Goal: Task Accomplishment & Management: Manage account settings

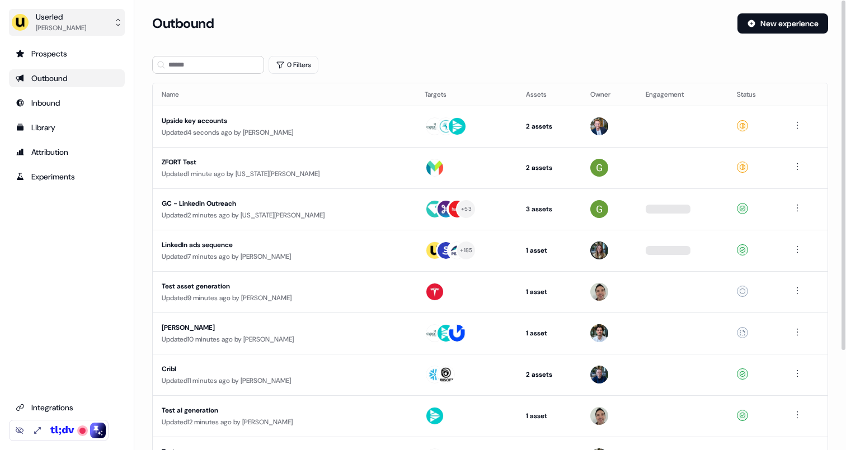
click at [77, 30] on div "Ryan Hennessy" at bounding box center [61, 27] width 50 height 11
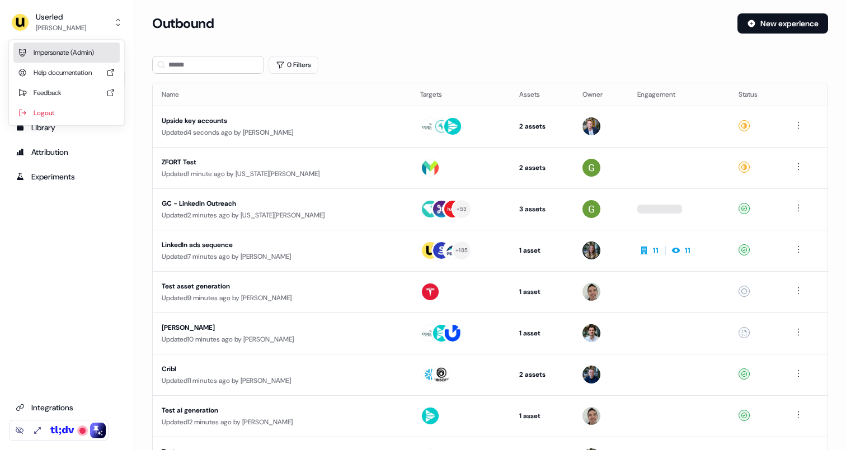
click at [78, 48] on div "Impersonate (Admin)" at bounding box center [66, 53] width 106 height 20
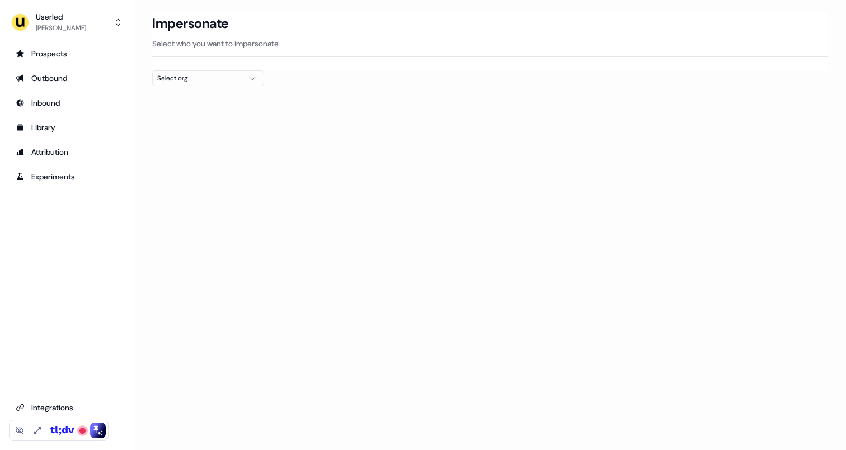
click at [198, 74] on div "Select org" at bounding box center [199, 78] width 84 height 11
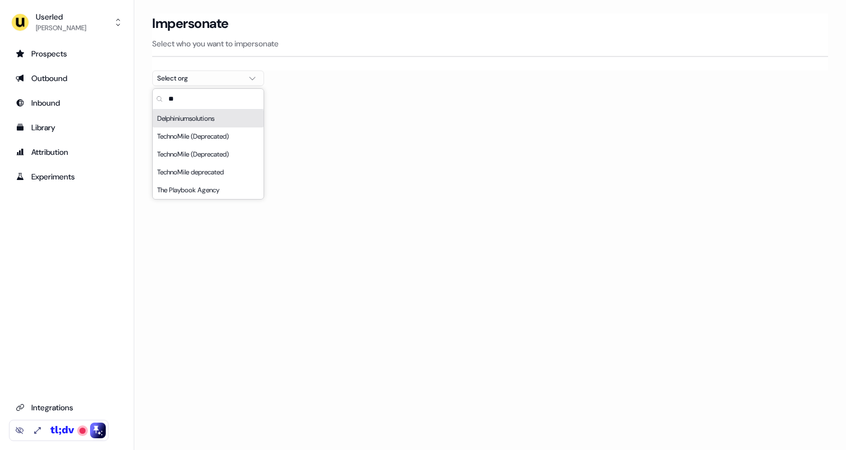
scroll to position [29, 0]
type input "*"
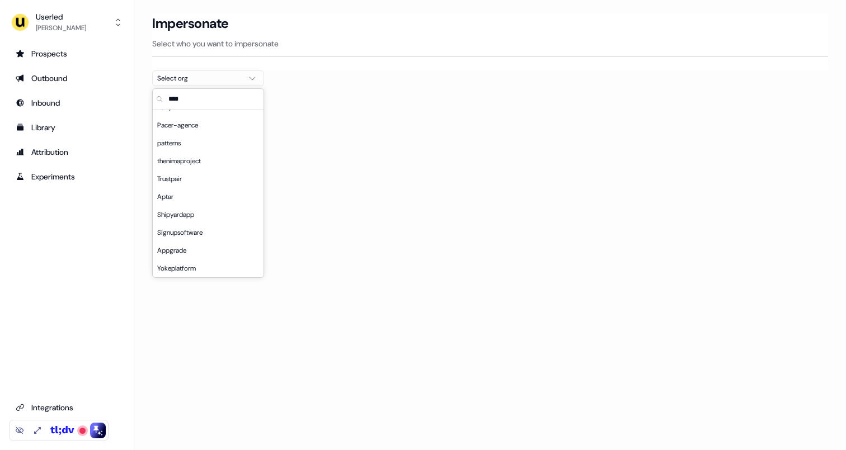
scroll to position [0, 0]
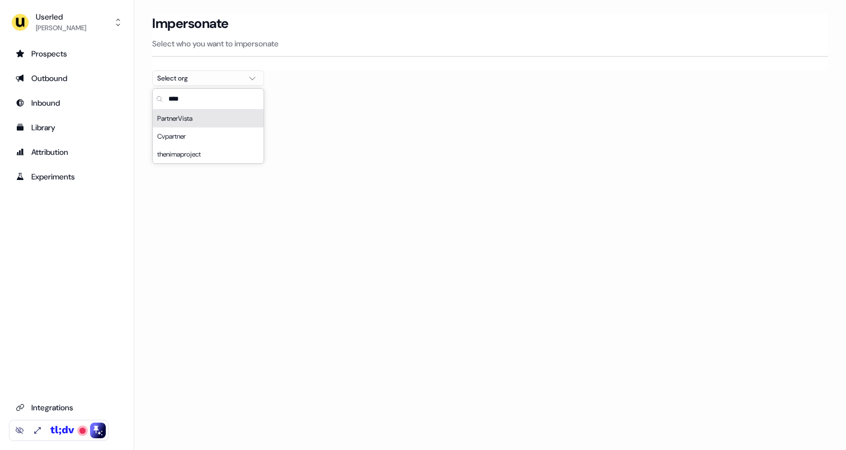
type input "****"
click at [187, 116] on div "PartnerVista" at bounding box center [208, 119] width 111 height 18
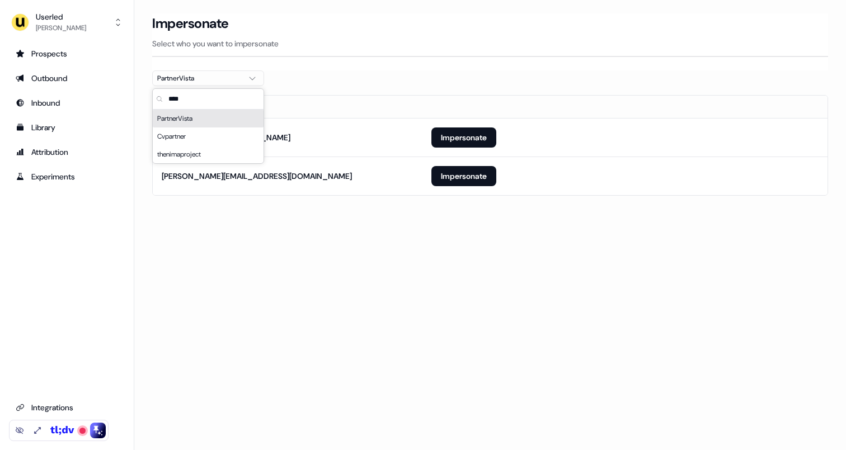
click at [452, 100] on th at bounding box center [624, 107] width 405 height 22
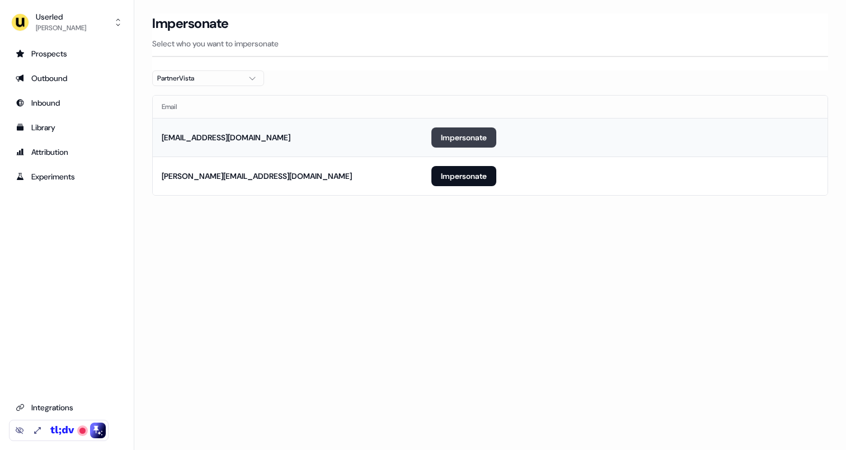
click at [460, 141] on button "Impersonate" at bounding box center [463, 138] width 65 height 20
